Goal: Navigation & Orientation: Find specific page/section

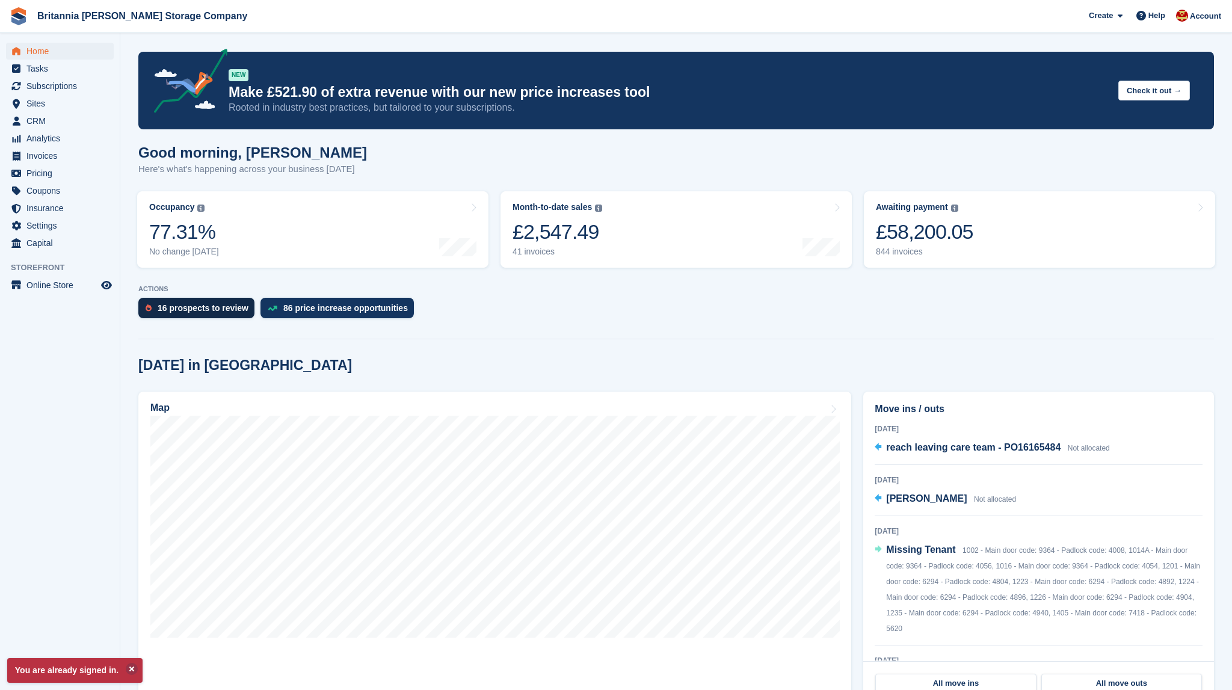
click at [199, 315] on div "16 prospects to review" at bounding box center [196, 308] width 116 height 20
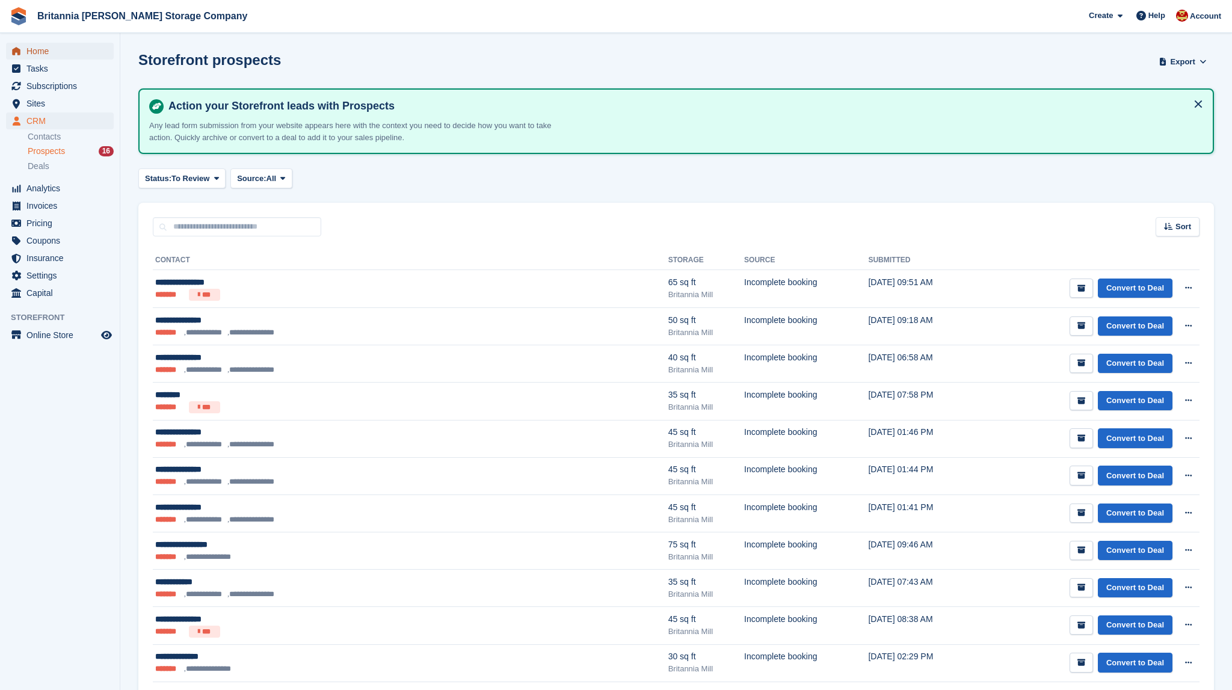
click at [34, 51] on span "Home" at bounding box center [62, 51] width 72 height 17
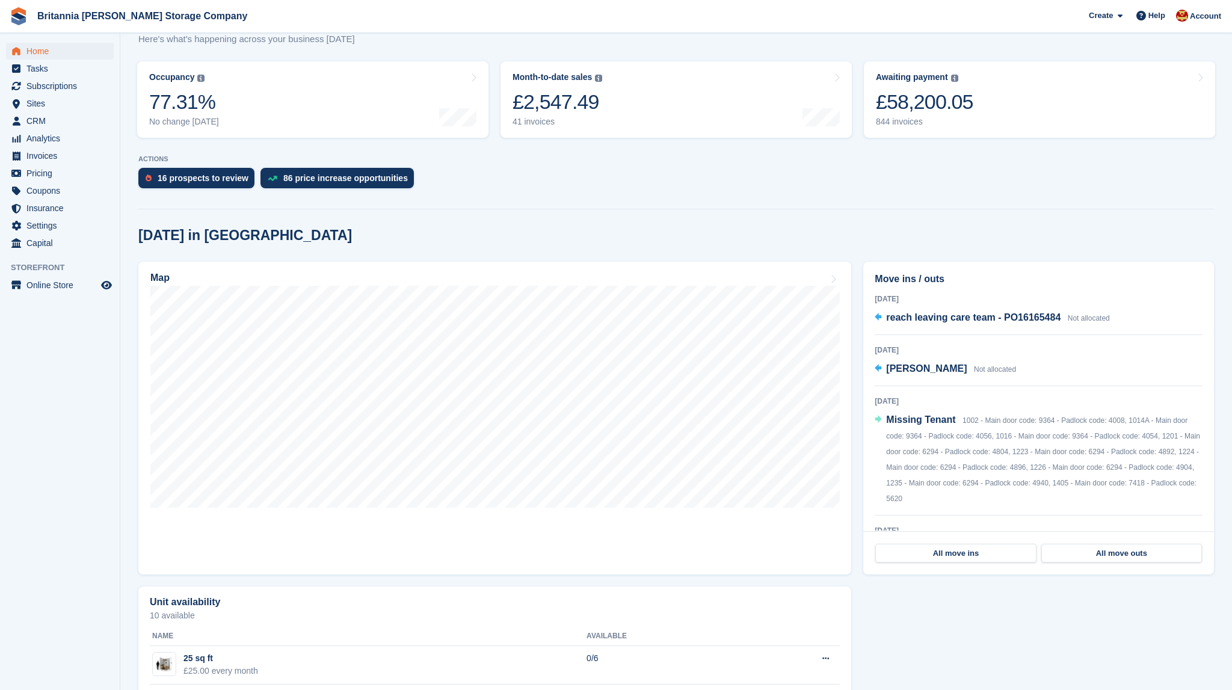
scroll to position [140, 0]
